Goal: Book appointment/travel/reservation

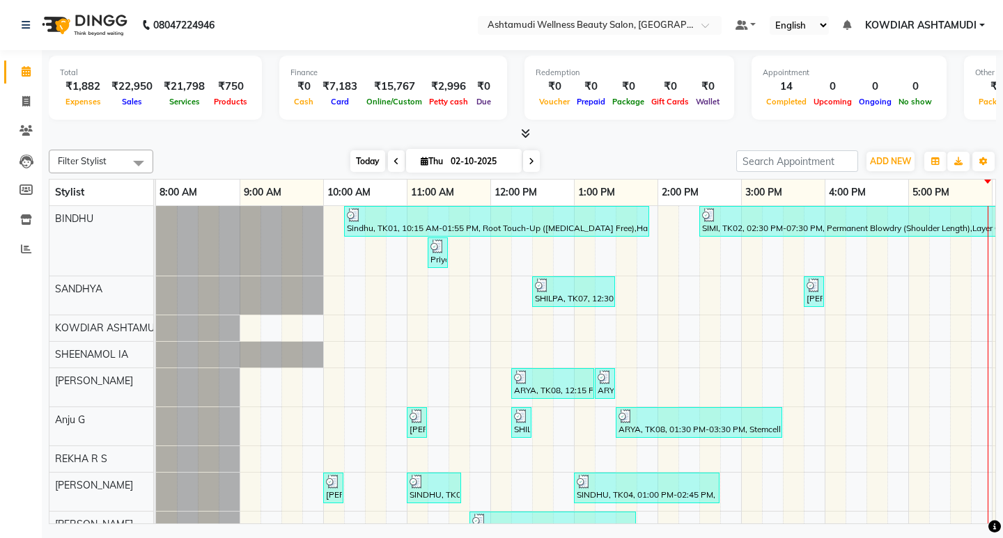
click at [373, 159] on span "Today" at bounding box center [367, 161] width 35 height 22
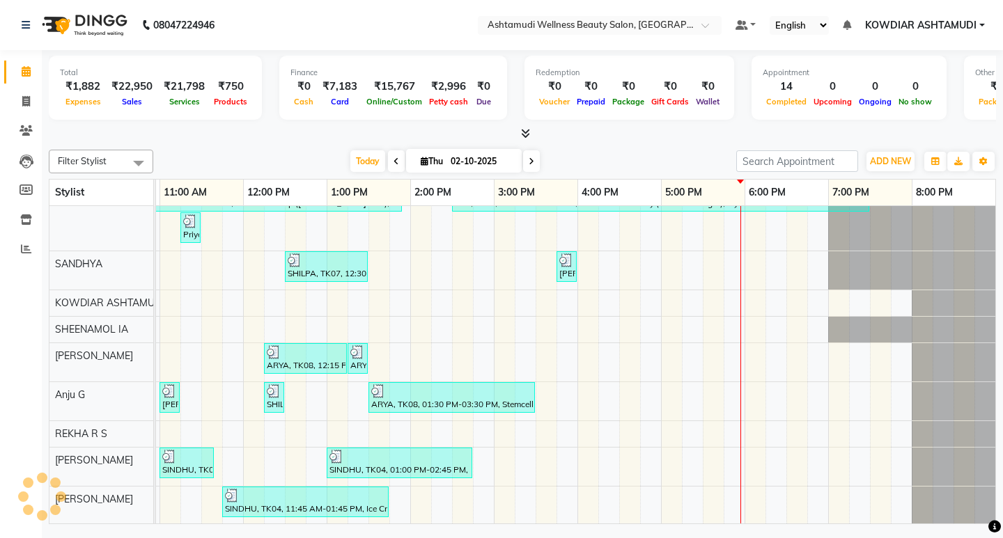
scroll to position [63, 0]
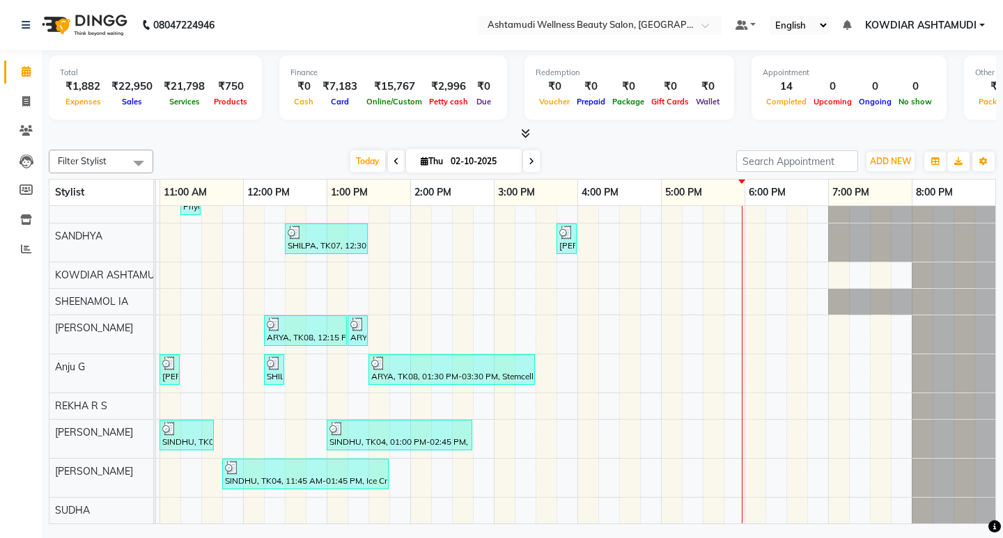
click at [714, 462] on div "Sindhu, TK01, 10:15 AM-01:55 PM, Root Touch-Up ([MEDICAL_DATA] Free),Hair Spa,S…" at bounding box center [452, 338] width 1086 height 370
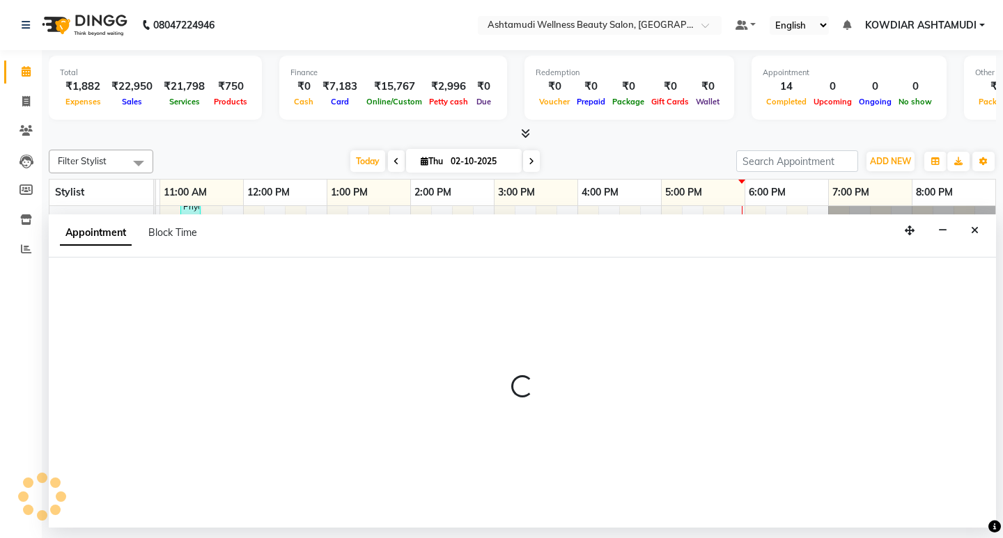
select select "75615"
select select "1065"
select select "tentative"
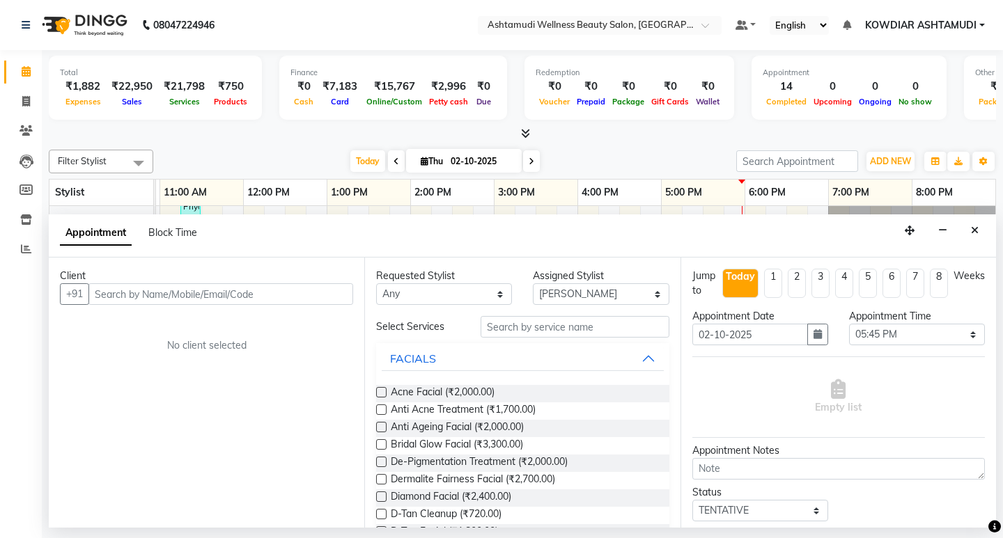
click at [237, 305] on div "Client +91 No client selected" at bounding box center [206, 393] width 315 height 270
click at [237, 299] on input "text" at bounding box center [220, 294] width 265 height 22
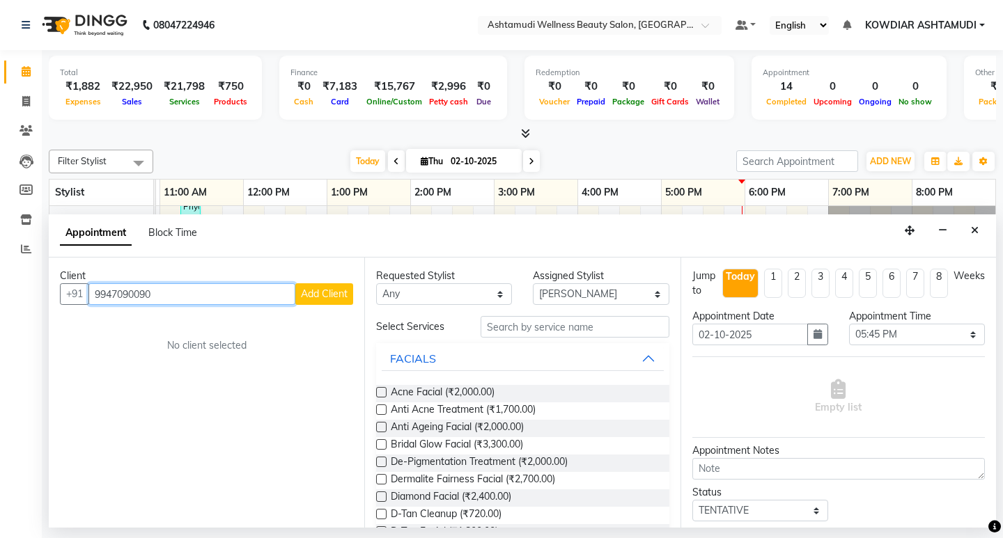
type input "9947090090"
click at [308, 295] on span "Add Client" at bounding box center [324, 294] width 47 height 13
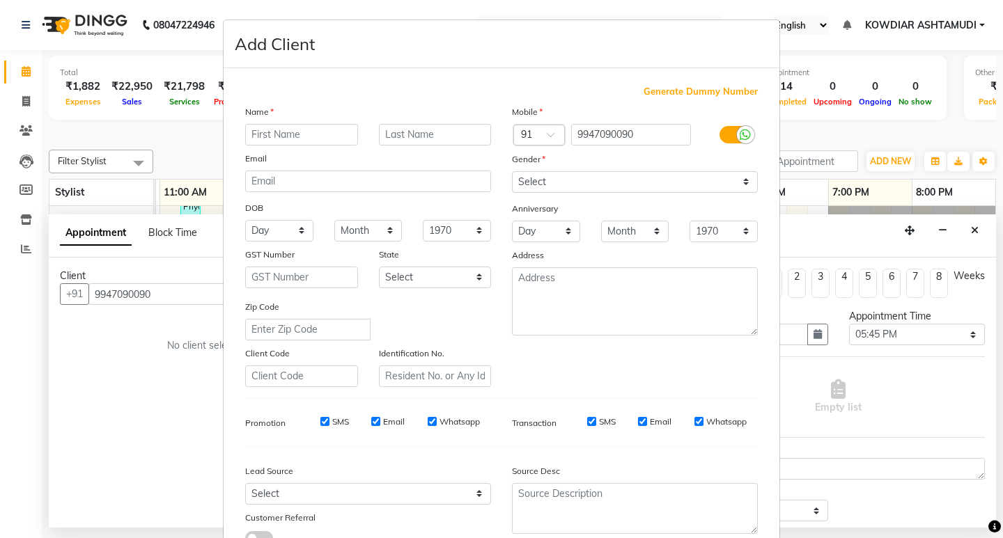
click at [286, 136] on input "text" at bounding box center [301, 135] width 113 height 22
type input "s"
type input "SHILPA"
click at [630, 183] on select "Select [DEMOGRAPHIC_DATA] [DEMOGRAPHIC_DATA] Other Prefer Not To Say" at bounding box center [635, 182] width 246 height 22
select select "[DEMOGRAPHIC_DATA]"
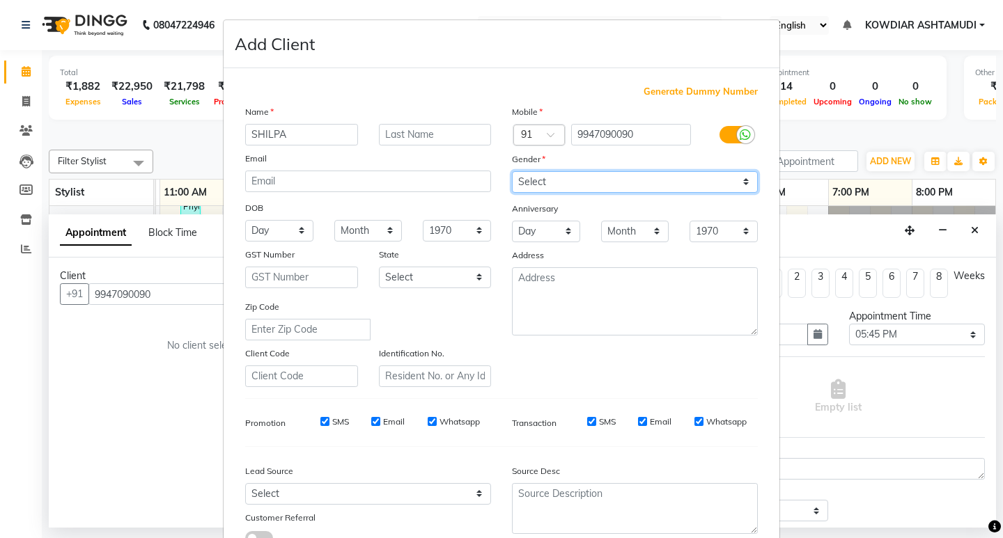
click at [512, 171] on select "Select [DEMOGRAPHIC_DATA] [DEMOGRAPHIC_DATA] Other Prefer Not To Say" at bounding box center [635, 182] width 246 height 22
click at [293, 228] on select "Day 01 02 03 04 05 06 07 08 09 10 11 12 13 14 15 16 17 18 19 20 21 22 23 24 25 …" at bounding box center [279, 231] width 68 height 22
select select "24"
click at [245, 220] on select "Day 01 02 03 04 05 06 07 08 09 10 11 12 13 14 15 16 17 18 19 20 21 22 23 24 25 …" at bounding box center [279, 231] width 68 height 22
click at [350, 230] on select "Month January February March April May June July August September October Novem…" at bounding box center [368, 231] width 68 height 22
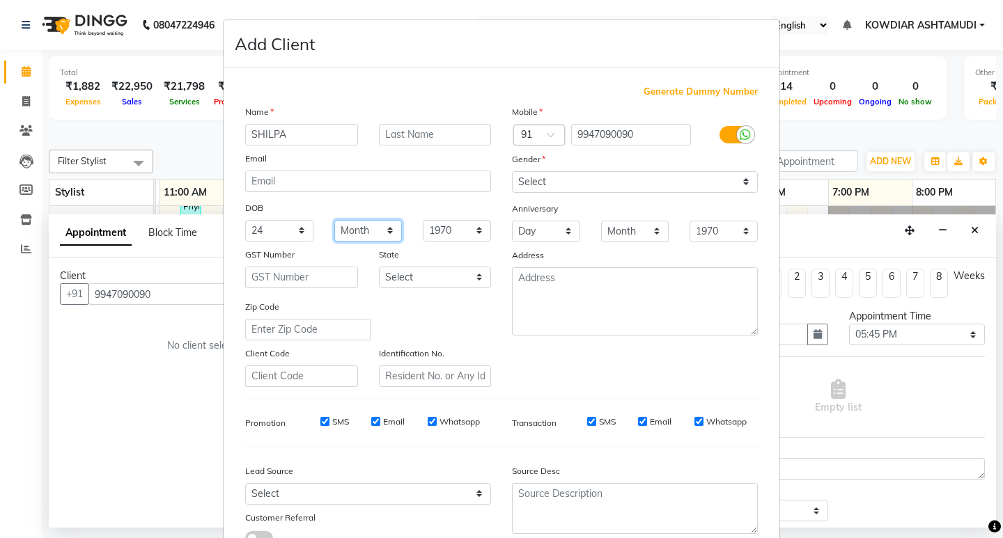
select select "08"
click at [334, 220] on select "Month January February March April May June July August September October Novem…" at bounding box center [368, 231] width 68 height 22
click at [448, 307] on div "Zip Code" at bounding box center [368, 319] width 267 height 41
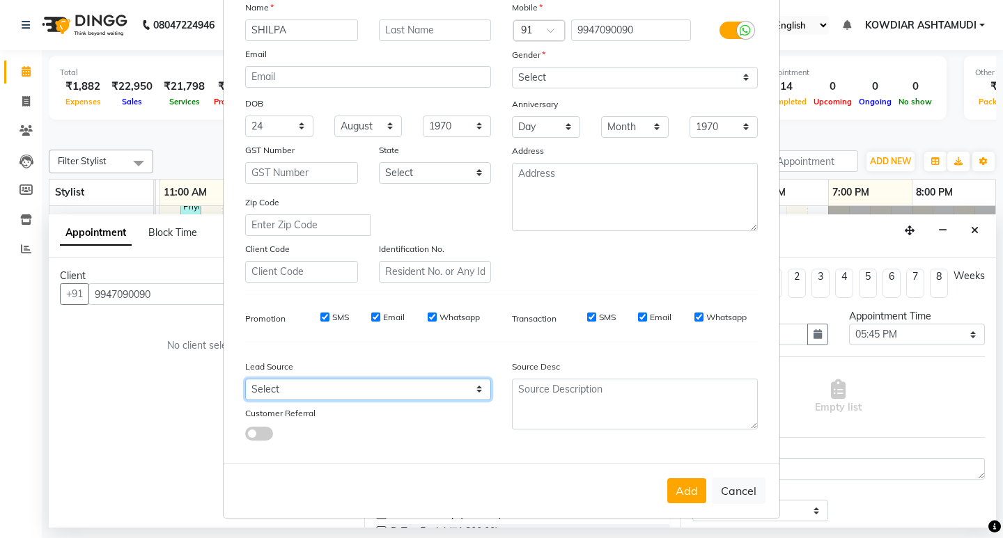
click at [385, 395] on select "Select Walk-in Referral Internet Friend Word of Mouth Advertisement Facebook Ju…" at bounding box center [368, 390] width 246 height 22
select select "31538"
click at [245, 379] on select "Select Walk-in Referral Internet Friend Word of Mouth Advertisement Facebook Ju…" at bounding box center [368, 390] width 246 height 22
click at [667, 494] on button "Add" at bounding box center [686, 490] width 39 height 25
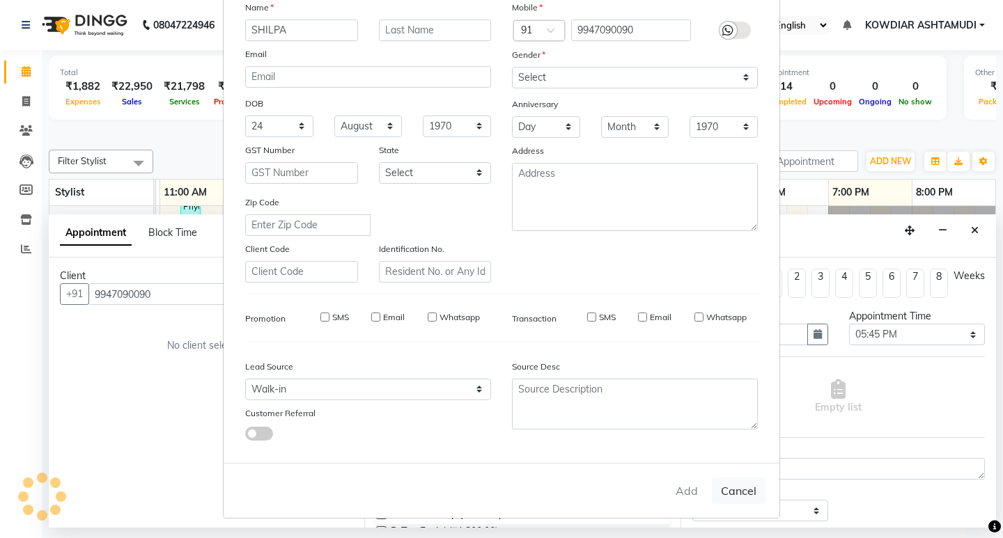
select select
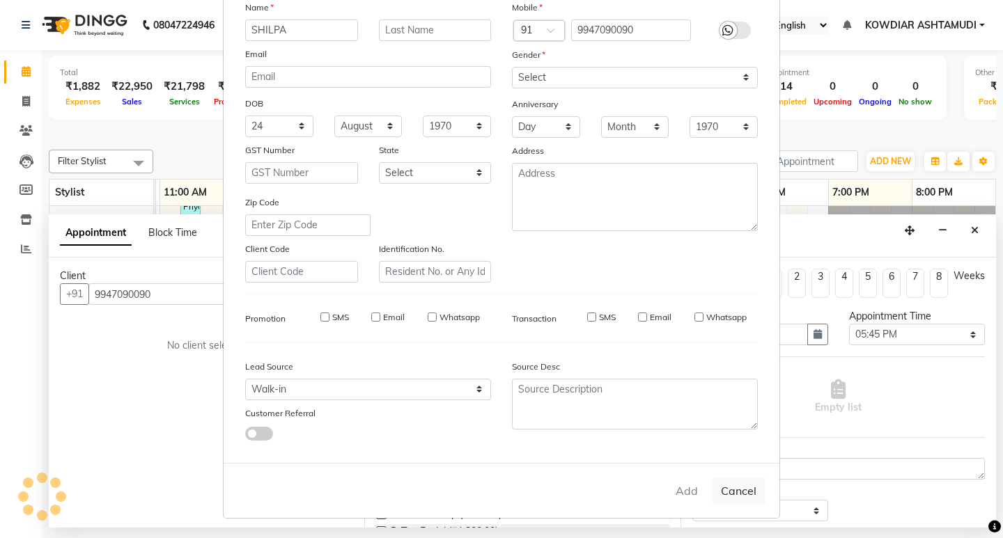
select select
checkbox input "false"
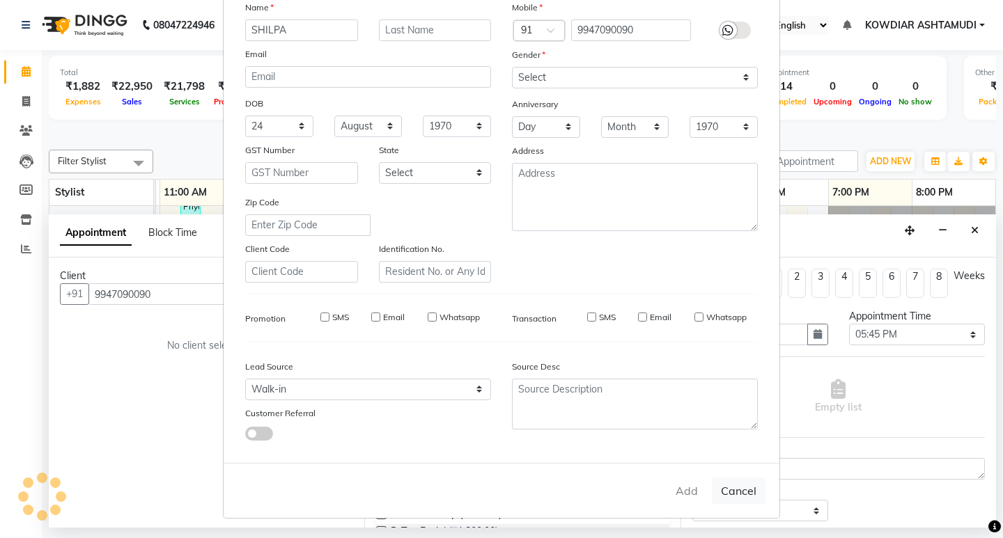
checkbox input "false"
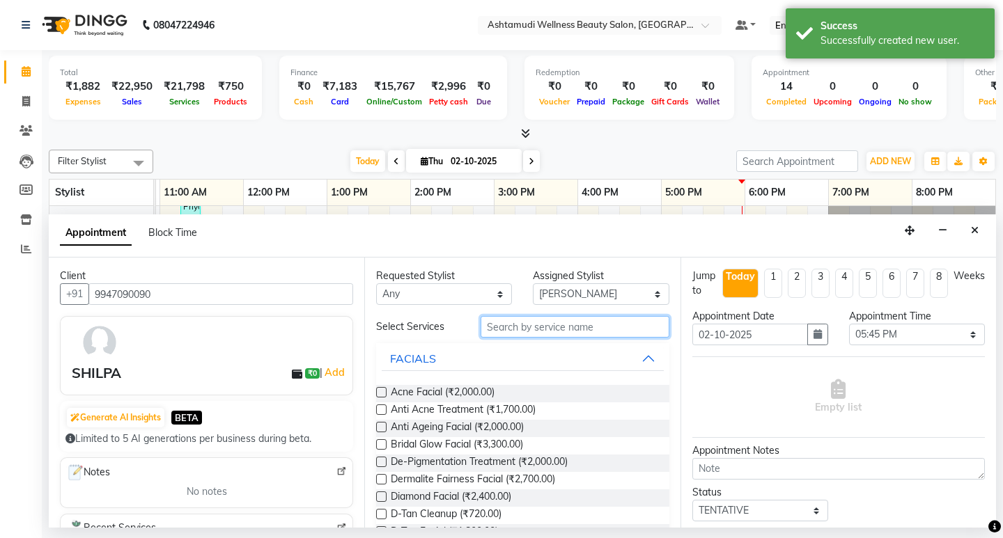
click at [568, 331] on input "text" at bounding box center [574, 327] width 188 height 22
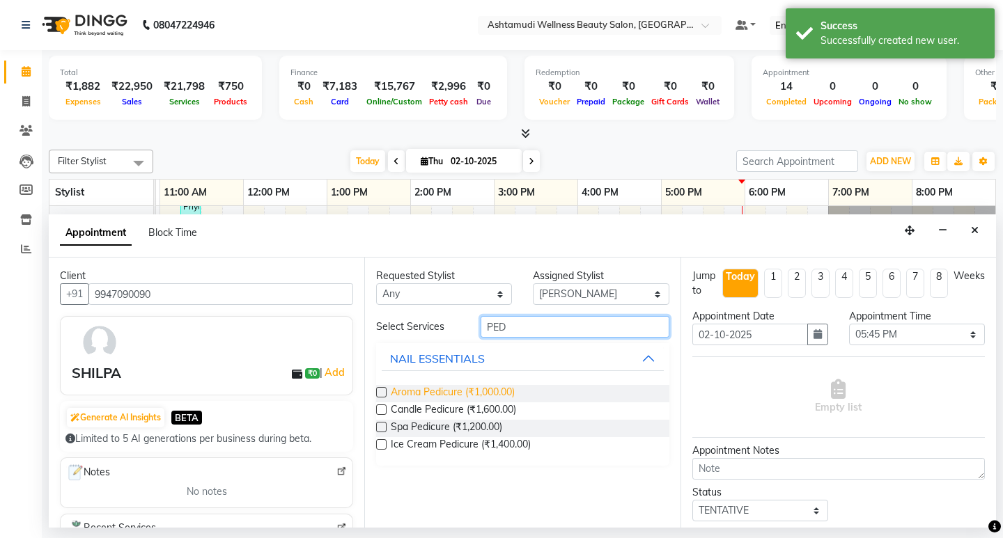
type input "PED"
click at [494, 388] on span "Aroma Pedicure (₹1,000.00)" at bounding box center [453, 393] width 124 height 17
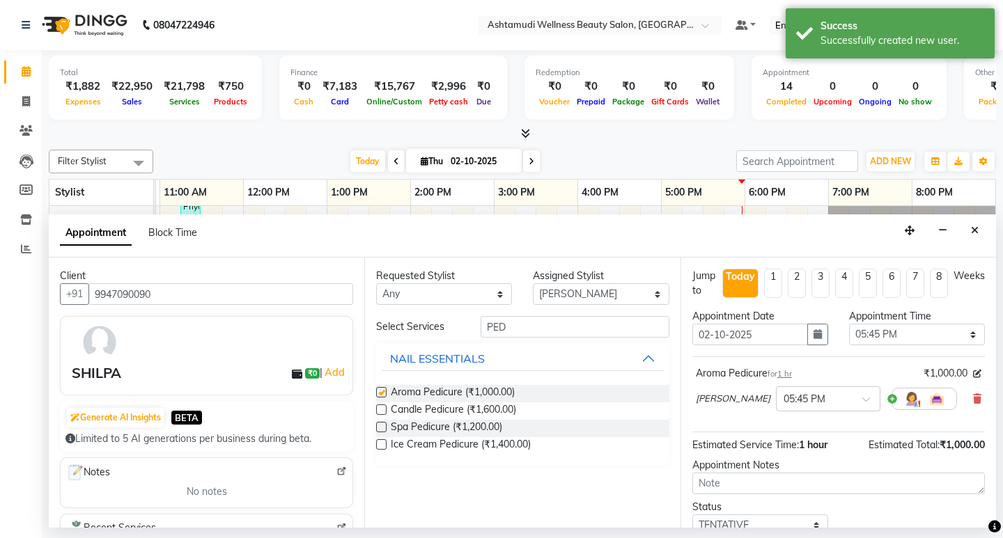
checkbox input "false"
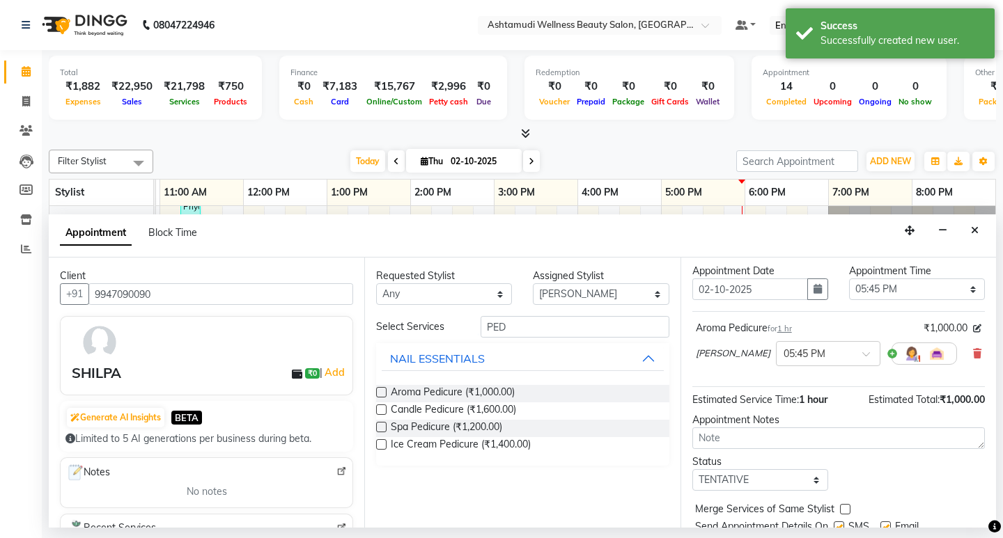
scroll to position [96, 0]
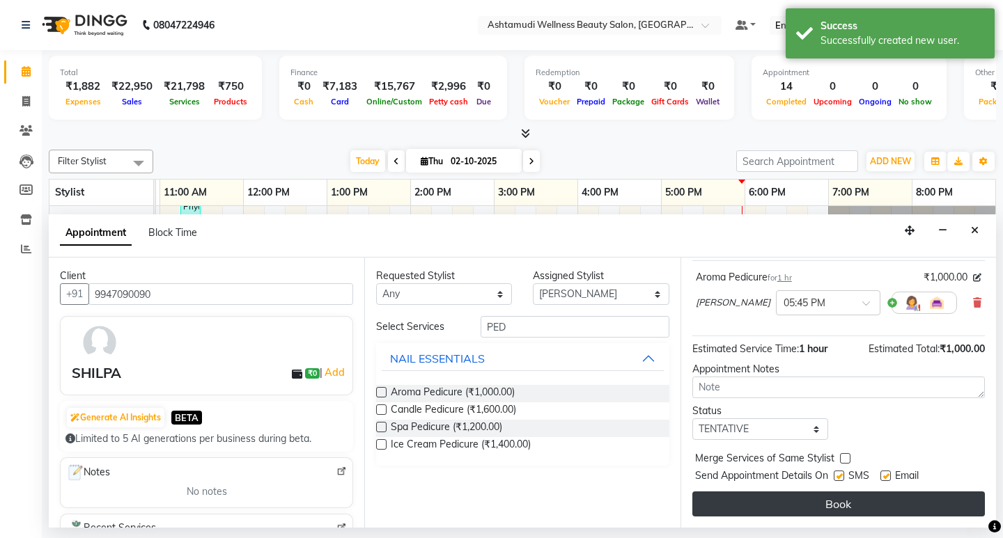
click at [742, 499] on button "Book" at bounding box center [838, 504] width 292 height 25
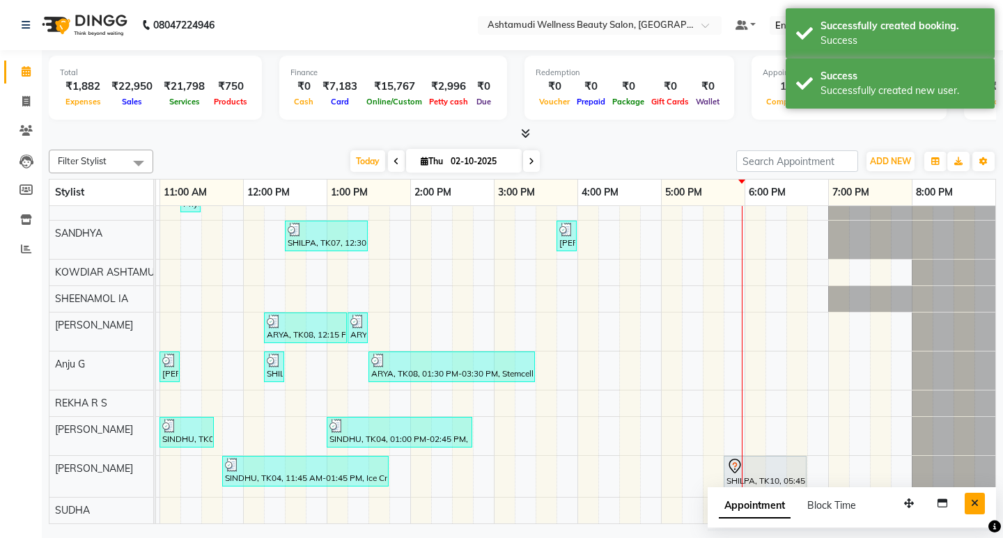
click at [970, 497] on button "Close" at bounding box center [974, 504] width 20 height 22
